Goal: Information Seeking & Learning: Check status

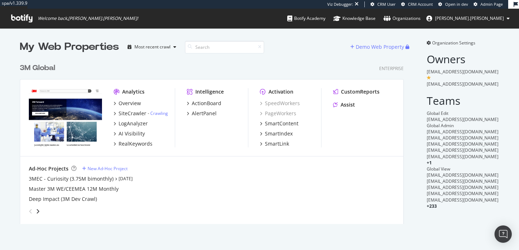
scroll to position [170, 390]
click at [347, 103] on div "Assist" at bounding box center [348, 104] width 14 height 7
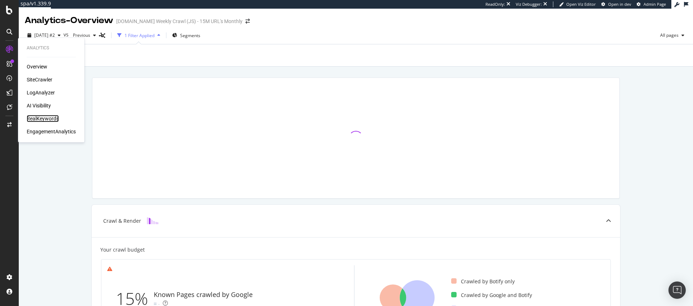
click at [40, 120] on div "RealKeywords" at bounding box center [43, 118] width 32 height 7
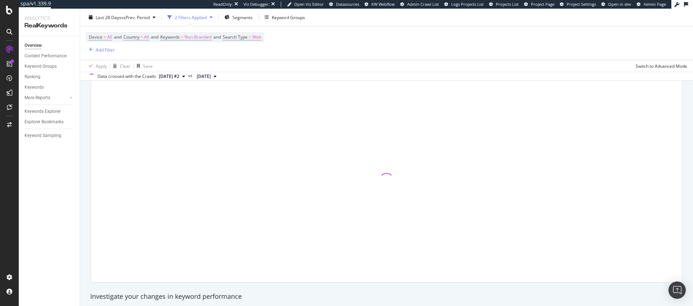
scroll to position [40, 0]
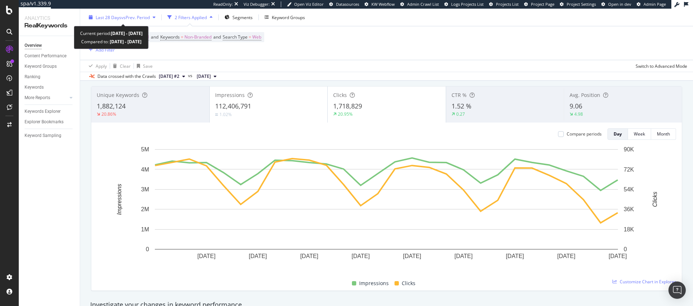
click at [112, 15] on span "Last 28 Days" at bounding box center [109, 17] width 26 height 6
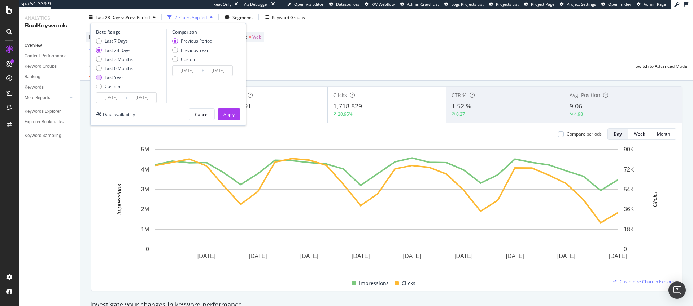
click at [120, 76] on div "Last Year" at bounding box center [114, 77] width 19 height 6
type input "[DATE]"
click at [226, 110] on div "Apply" at bounding box center [228, 114] width 11 height 11
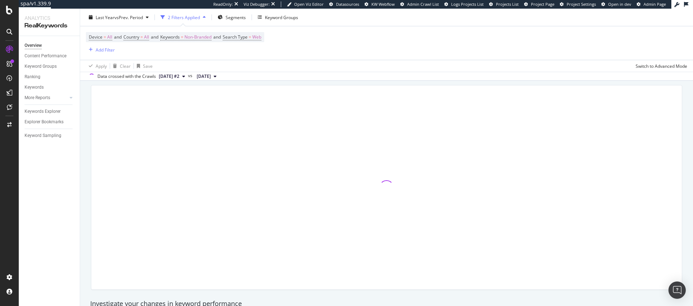
scroll to position [39, 0]
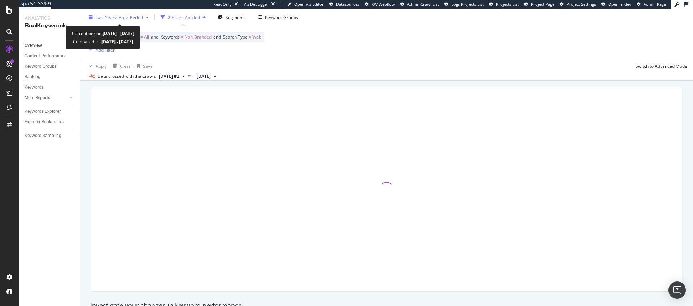
click at [123, 16] on span "vs Prev. Period" at bounding box center [128, 17] width 28 height 6
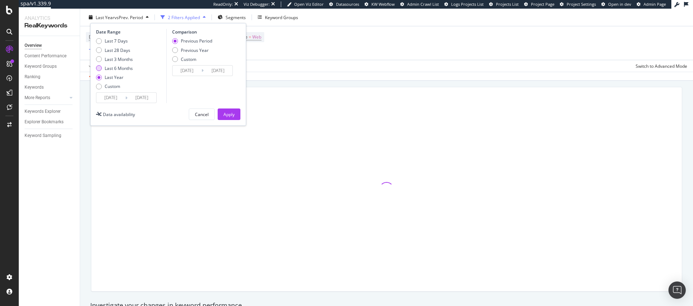
click at [119, 70] on div "Last 6 Months" at bounding box center [119, 68] width 28 height 6
type input "[DATE]"
click at [225, 113] on div "Apply" at bounding box center [228, 114] width 11 height 6
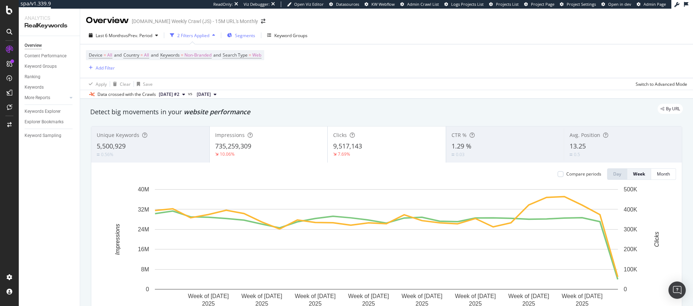
click at [243, 35] on span "Segments" at bounding box center [245, 35] width 20 height 6
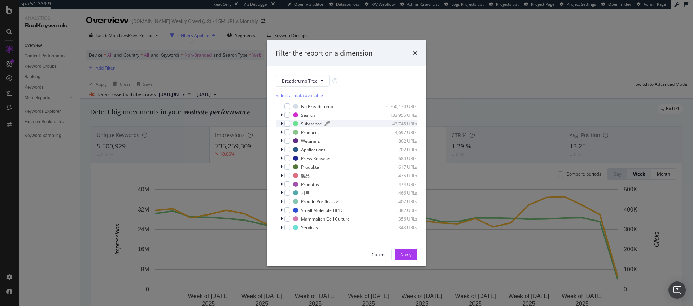
scroll to position [7, 0]
click at [490, 66] on div "Filter the report on a dimension Breadcrumb Tree Select all data available No B…" at bounding box center [346, 153] width 693 height 306
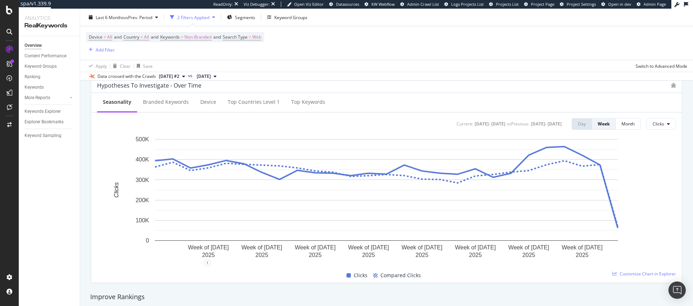
scroll to position [0, 0]
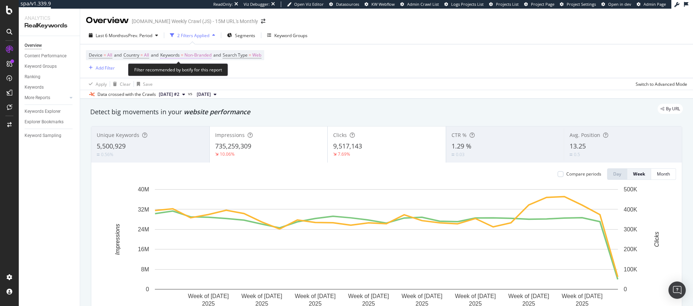
click at [204, 55] on span "Non-Branded" at bounding box center [197, 55] width 27 height 10
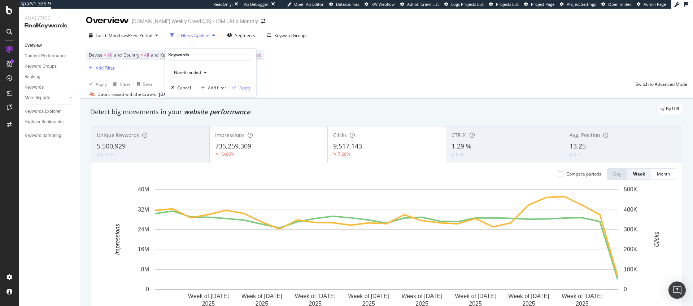
click at [204, 74] on icon "button" at bounding box center [205, 72] width 3 height 4
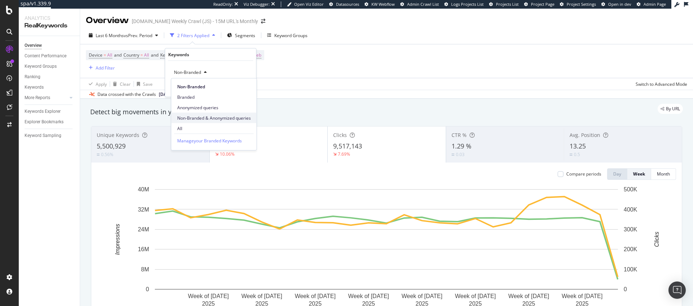
click at [197, 118] on span "Non-Branded & Anonymized queries" at bounding box center [214, 118] width 74 height 6
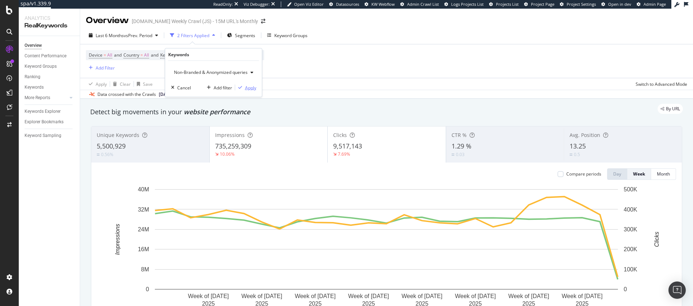
click at [247, 84] on div "Apply" at bounding box center [245, 87] width 21 height 6
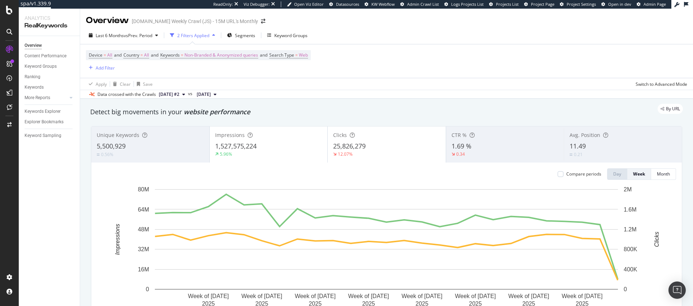
click at [561, 171] on div "Compare periods" at bounding box center [579, 174] width 44 height 12
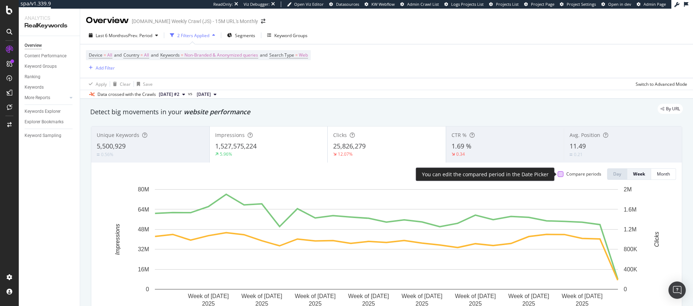
click at [558, 174] on div at bounding box center [560, 174] width 6 height 6
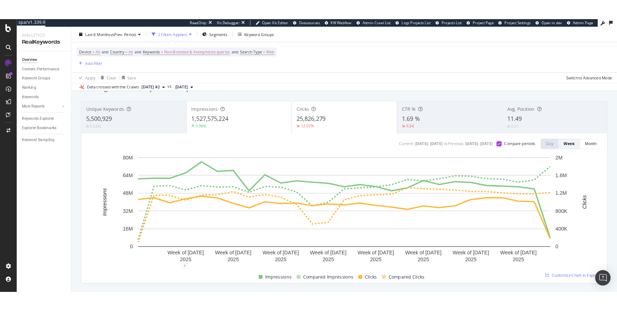
scroll to position [36, 0]
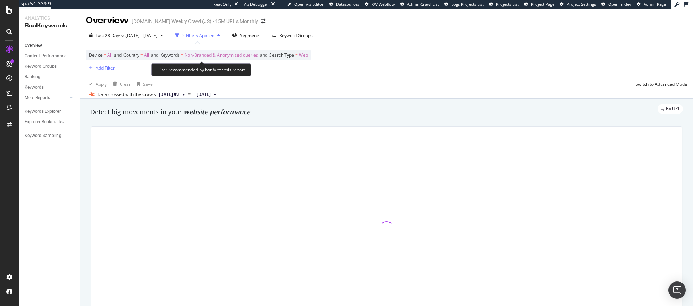
click at [215, 51] on span "Non-Branded & Anonymized queries" at bounding box center [221, 55] width 74 height 10
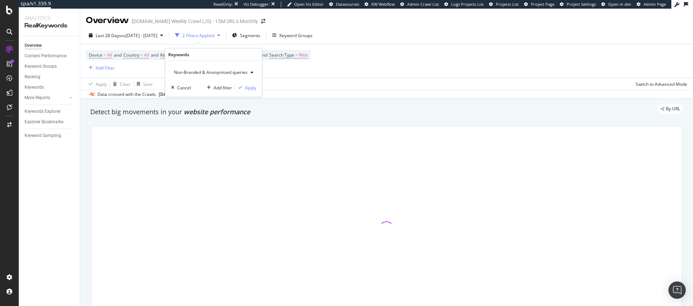
click at [213, 74] on span "Non-Branded & Anonymized queries" at bounding box center [209, 72] width 76 height 6
click at [200, 95] on span "Branded" at bounding box center [214, 97] width 75 height 6
click at [241, 86] on div "Apply" at bounding box center [244, 87] width 11 height 6
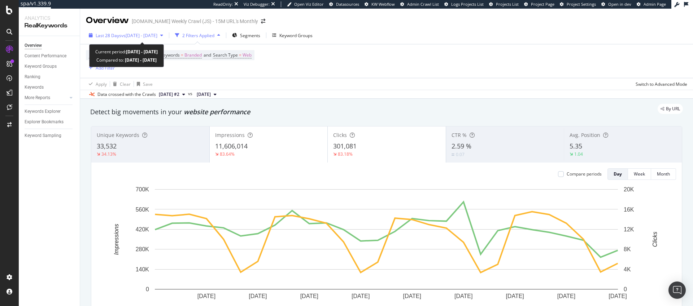
click at [131, 37] on span "vs 2024 Oct. 13th - 2025 Apr. 13th" at bounding box center [139, 35] width 36 height 6
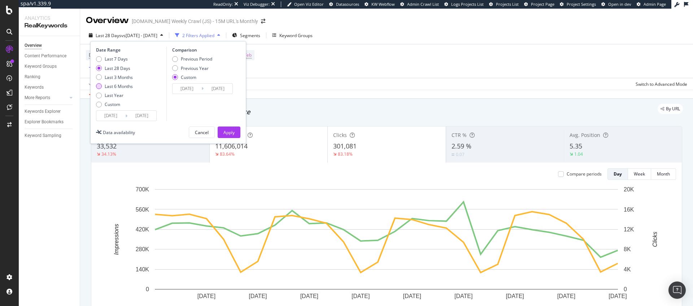
click at [122, 84] on div "Last 6 Months" at bounding box center [119, 86] width 28 height 6
type input "[DATE]"
click at [228, 129] on div "Apply" at bounding box center [228, 132] width 11 height 6
